Goal: Information Seeking & Learning: Learn about a topic

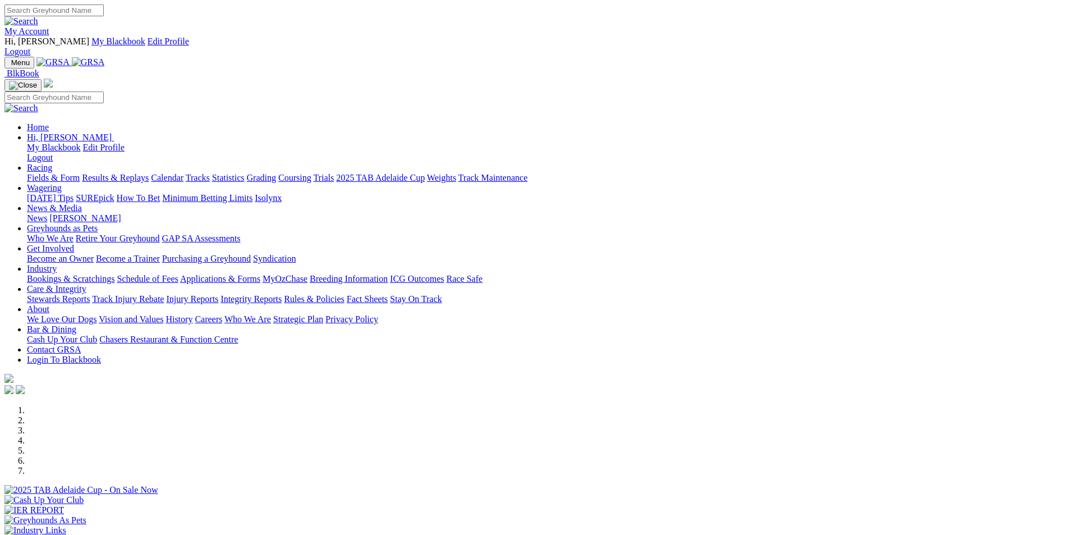
scroll to position [337, 0]
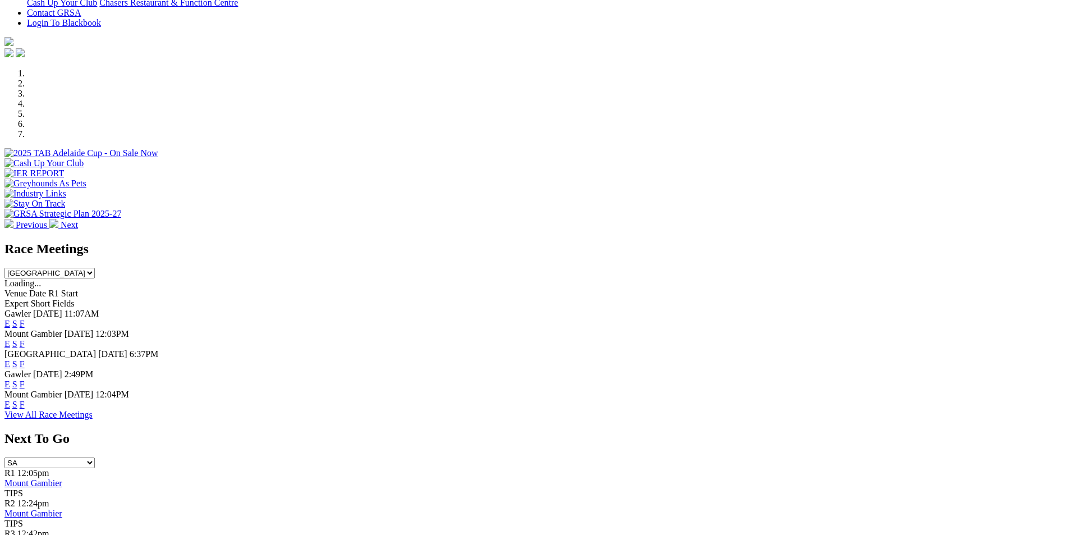
click at [25, 319] on link "F" at bounding box center [22, 324] width 5 height 10
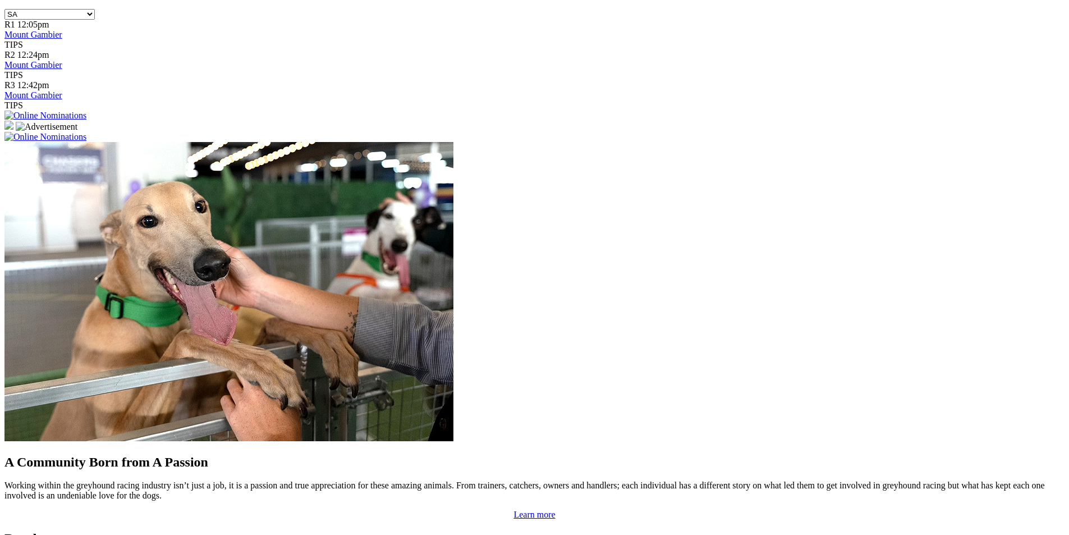
scroll to position [785, 0]
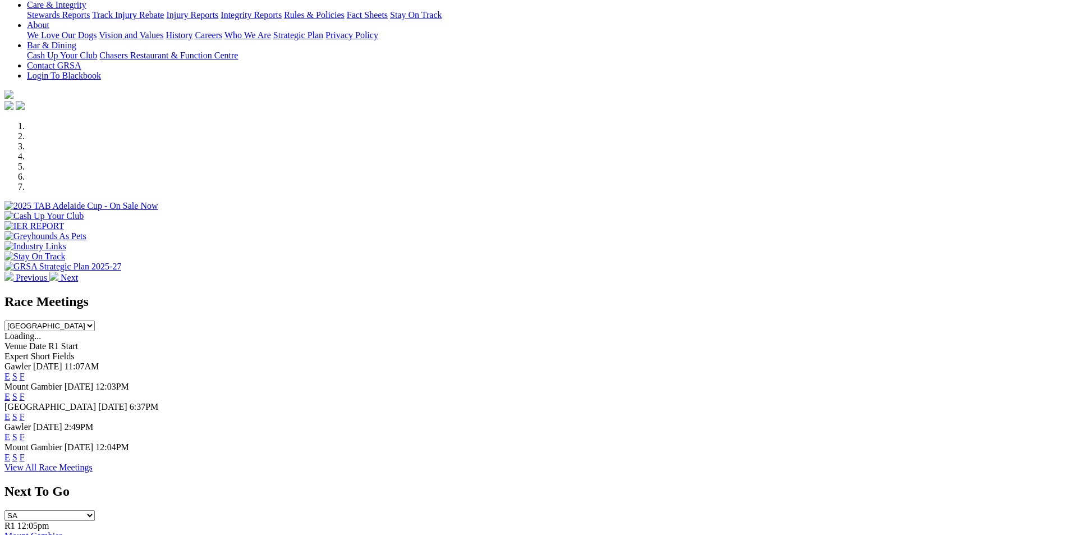
scroll to position [280, 0]
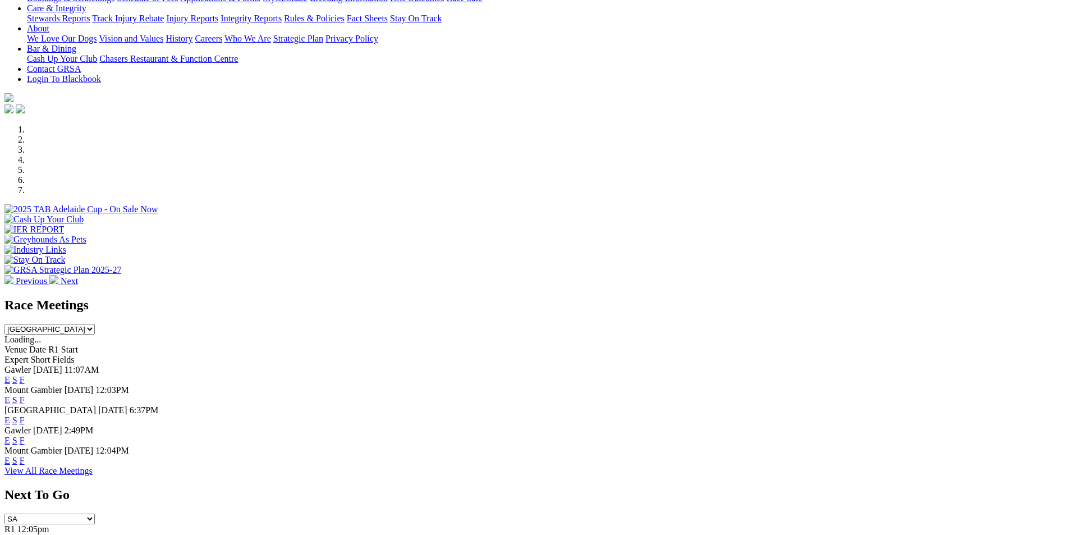
click at [25, 415] on link "F" at bounding box center [22, 420] width 5 height 10
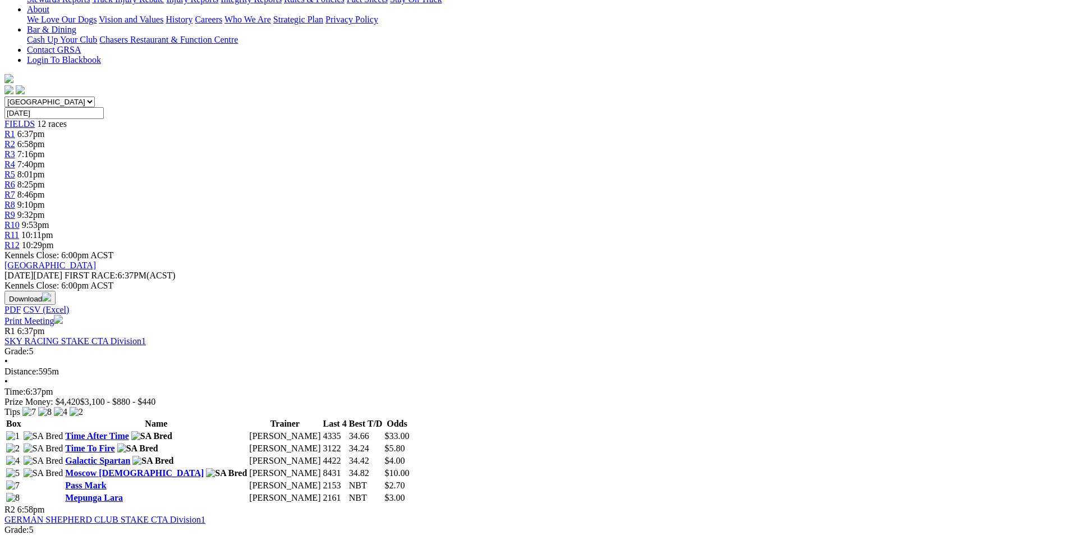
scroll to position [449, 0]
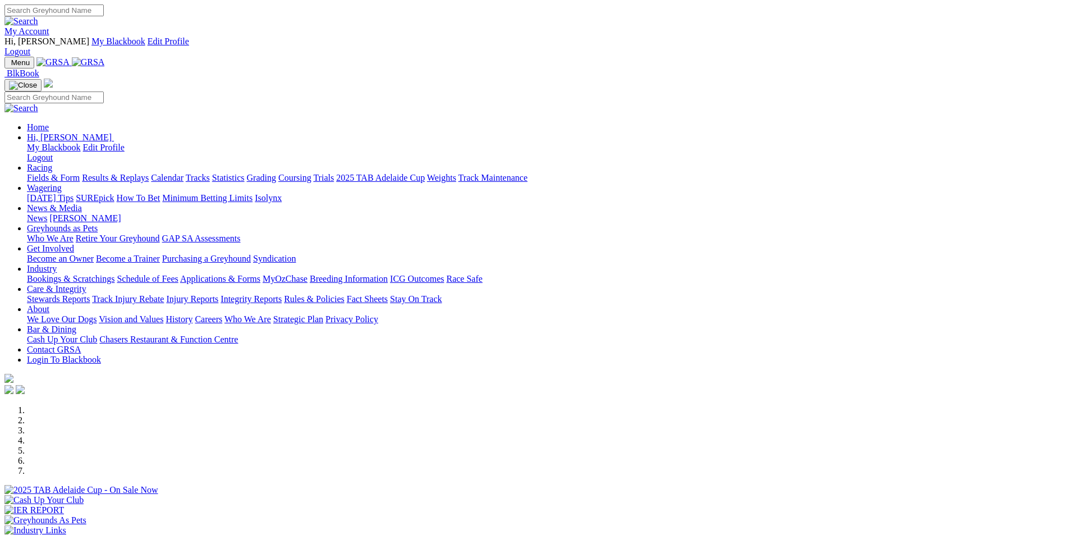
scroll to position [280, 0]
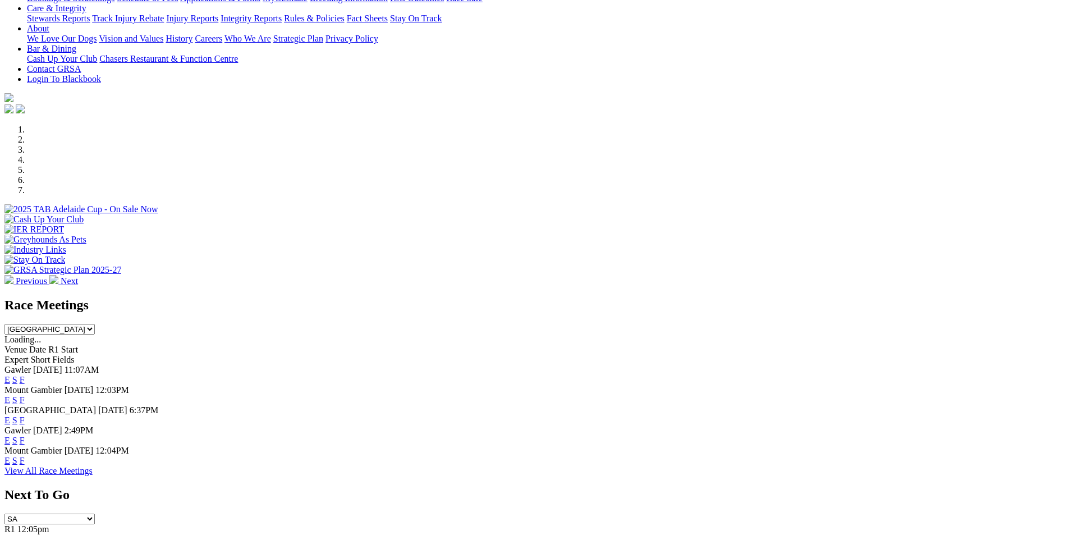
click at [25, 435] on link "F" at bounding box center [22, 440] width 5 height 10
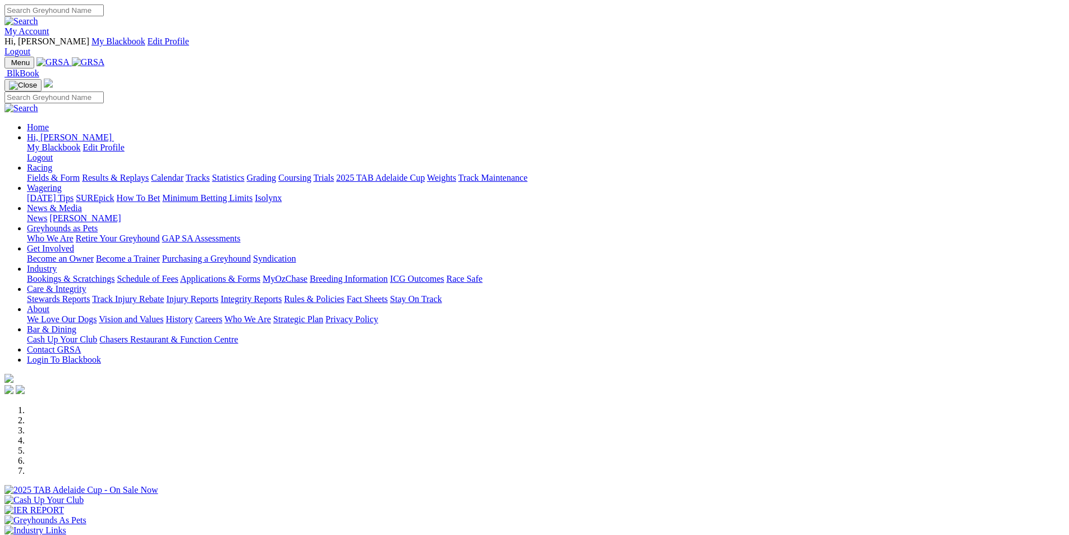
scroll to position [280, 0]
